Goal: Transaction & Acquisition: Subscribe to service/newsletter

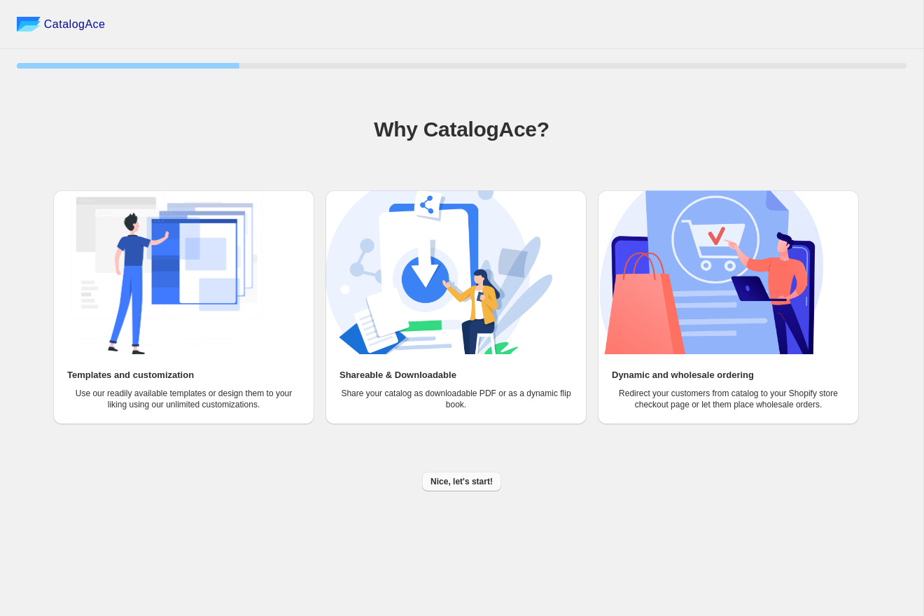
click at [467, 480] on span "Nice, let's start!" at bounding box center [462, 481] width 62 height 11
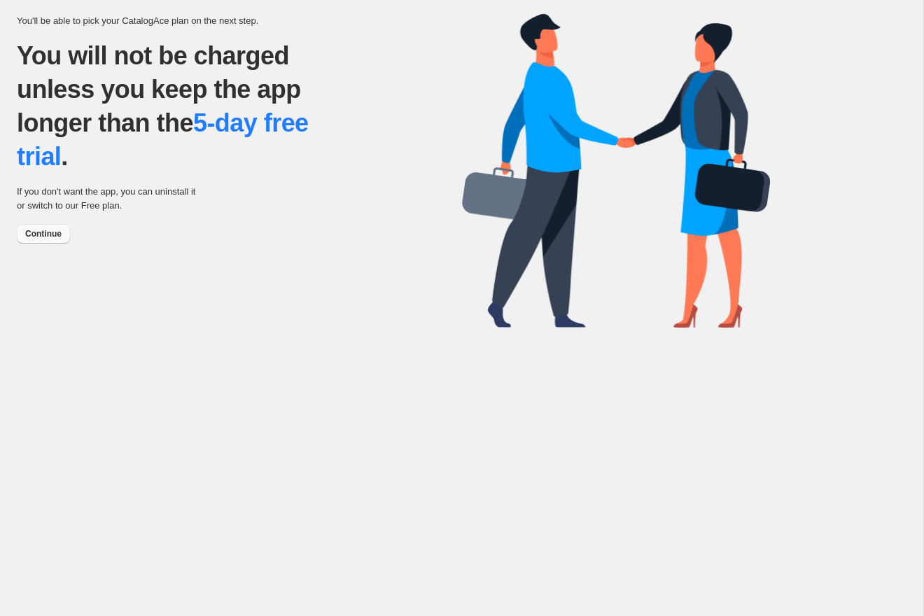
click at [46, 237] on span "Continue" at bounding box center [43, 233] width 36 height 11
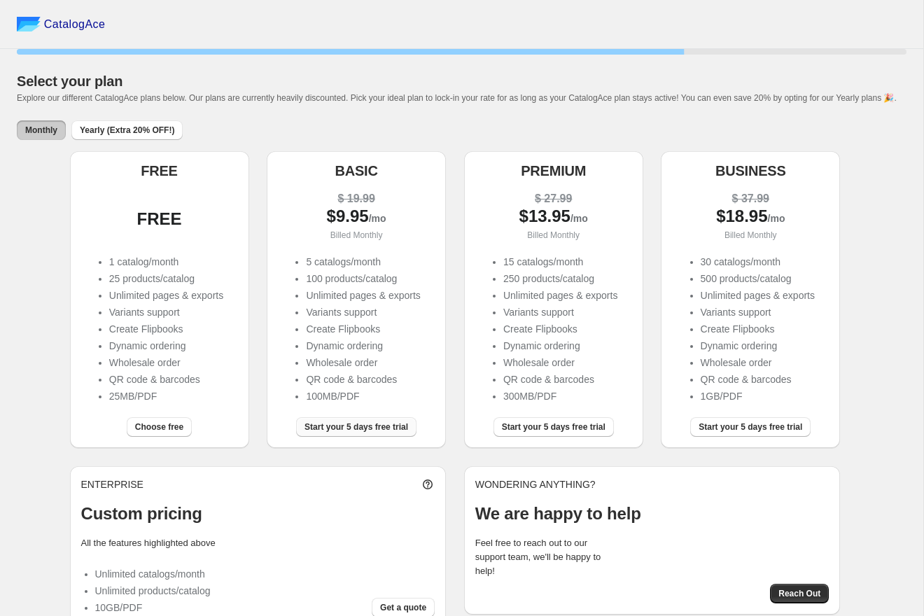
click at [309, 433] on span "Start your 5 days free trial" at bounding box center [357, 426] width 104 height 11
